Goal: Task Accomplishment & Management: Complete application form

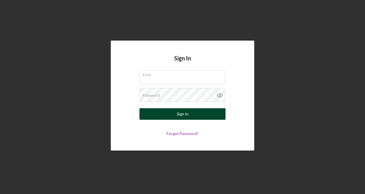
type input "[EMAIL_ADDRESS][DOMAIN_NAME]"
click at [193, 113] on button "Sign In" at bounding box center [183, 113] width 86 height 11
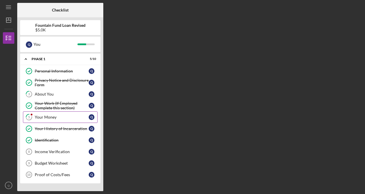
click at [57, 116] on div "Your Money" at bounding box center [62, 117] width 54 height 5
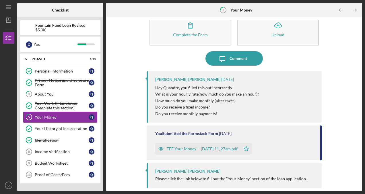
scroll to position [19, 0]
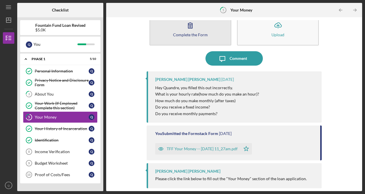
click at [190, 29] on icon "button" at bounding box center [190, 25] width 14 height 14
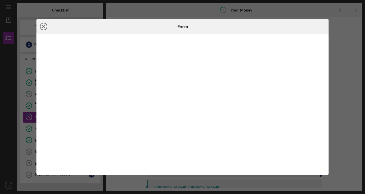
click at [41, 27] on icon "Icon/Close" at bounding box center [43, 26] width 14 height 14
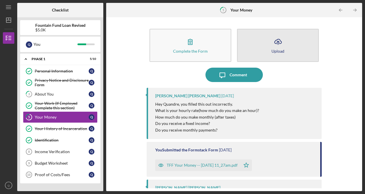
click at [271, 47] on icon "Icon/Upload" at bounding box center [278, 41] width 14 height 14
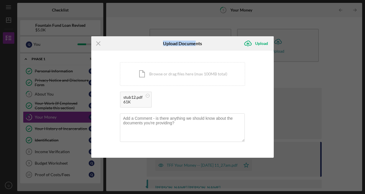
drag, startPoint x: 147, startPoint y: 42, endPoint x: 197, endPoint y: 28, distance: 51.5
click at [197, 28] on div "Icon/Menu Close Upload Documents Icon/Upload Upload You're uploading documents …" at bounding box center [182, 97] width 365 height 194
drag, startPoint x: 197, startPoint y: 28, endPoint x: 188, endPoint y: 72, distance: 44.9
click at [188, 72] on div "Icon/Document Browse or drag files here (max 100MB total) Tap to choose files o…" at bounding box center [182, 74] width 125 height 24
click at [251, 41] on icon "Icon/Upload" at bounding box center [248, 43] width 14 height 14
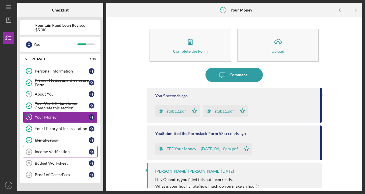
click at [62, 149] on div "Income Verification" at bounding box center [62, 151] width 54 height 5
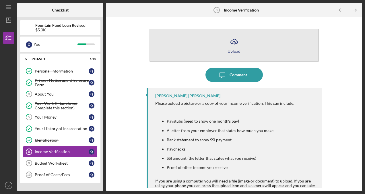
click at [207, 53] on button "Icon/Upload Upload" at bounding box center [235, 45] width 170 height 33
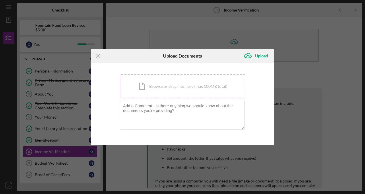
click at [150, 86] on div "Icon/Document Browse or drag files here (max 100MB total) Tap to choose files o…" at bounding box center [182, 86] width 125 height 24
click at [169, 99] on div "You're uploading documents related to Income Verification . Icon/Document Brows…" at bounding box center [182, 103] width 125 height 59
click at [170, 90] on div "Icon/Document Browse or drag files here (max 100MB total) Tap to choose files o…" at bounding box center [182, 86] width 125 height 24
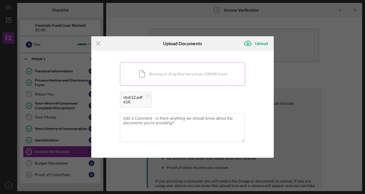
click at [173, 80] on div "Icon/Document Browse or drag files here (max 100MB total) Tap to choose files o…" at bounding box center [182, 74] width 125 height 24
click at [265, 43] on div "Upload" at bounding box center [261, 43] width 13 height 11
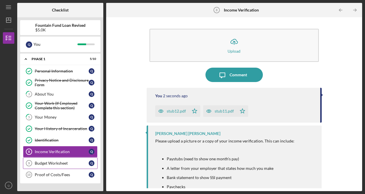
click at [56, 161] on div "Budget Worksheet" at bounding box center [62, 163] width 54 height 5
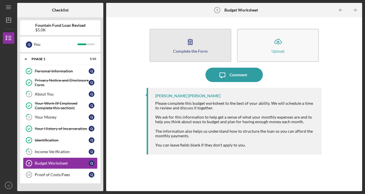
click at [208, 53] on button "Complete the Form Form" at bounding box center [191, 45] width 82 height 33
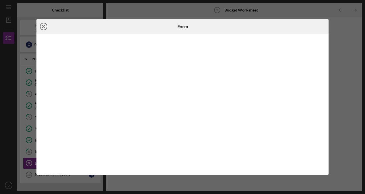
click at [44, 26] on icon "Icon/Close" at bounding box center [43, 26] width 14 height 14
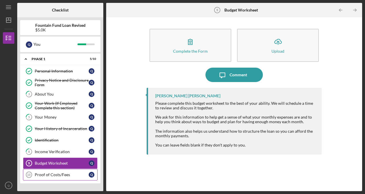
click at [66, 172] on div "Proof of Costs/Fees" at bounding box center [62, 174] width 54 height 5
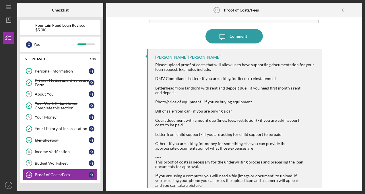
scroll to position [45, 0]
